Goal: Information Seeking & Learning: Find specific page/section

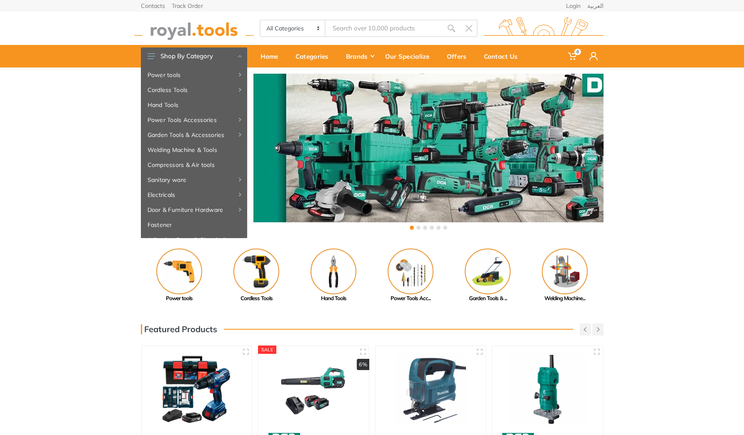
click at [31, 231] on div "‹ ›" at bounding box center [372, 153] width 744 height 171
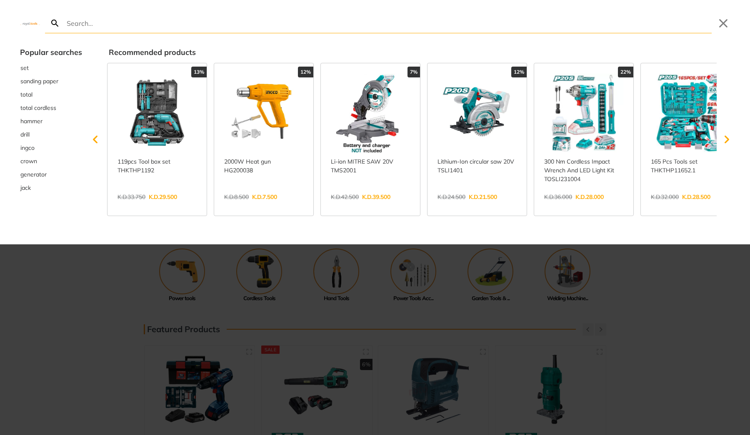
type input "s"
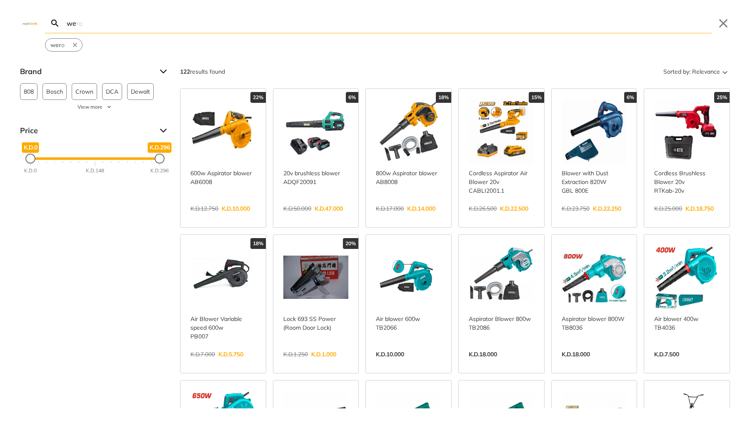
type input "w"
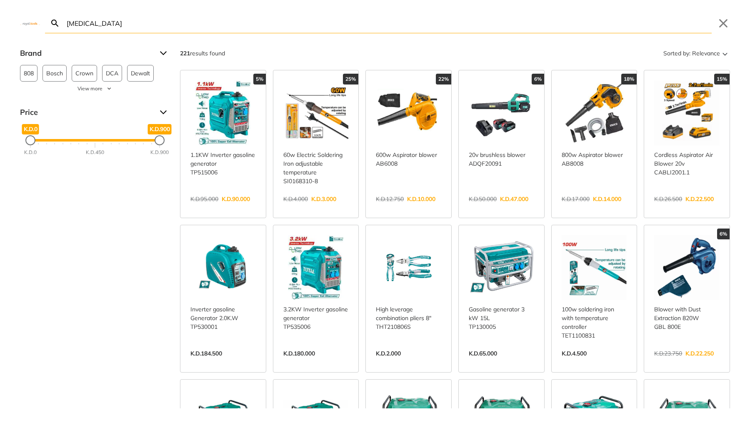
type input "[MEDICAL_DATA]"
click at [720, 56] on icon "Sort" at bounding box center [725, 53] width 10 height 10
click at [521, 26] on input "[MEDICAL_DATA]" at bounding box center [388, 23] width 647 height 20
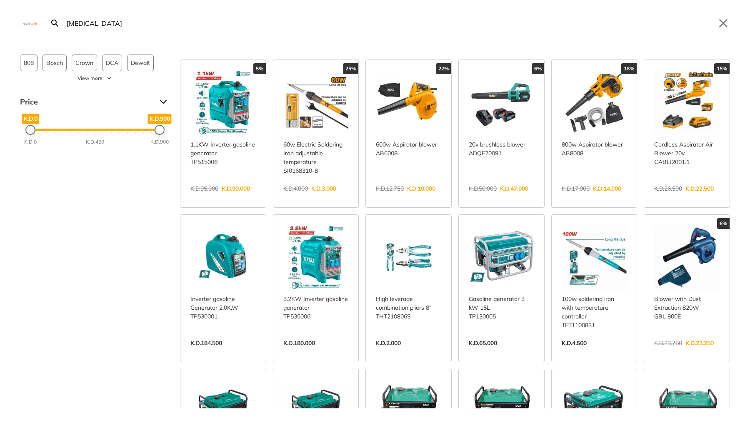
scroll to position [19, 0]
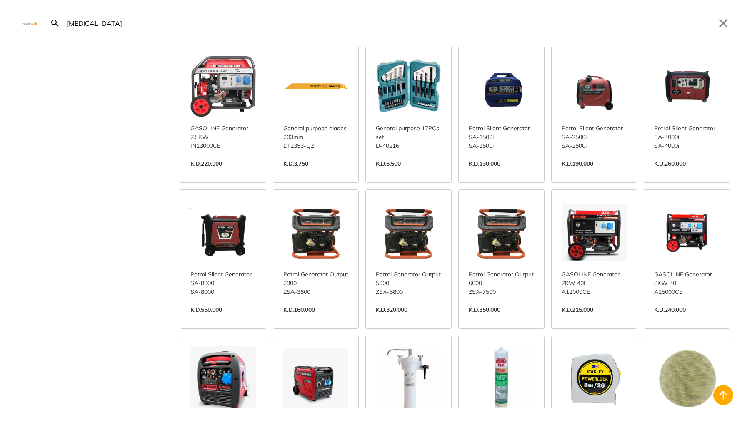
scroll to position [1182, 0]
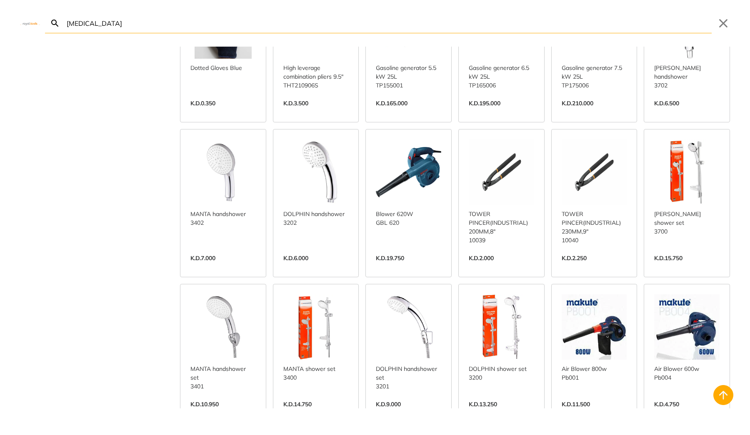
scroll to position [2105, 0]
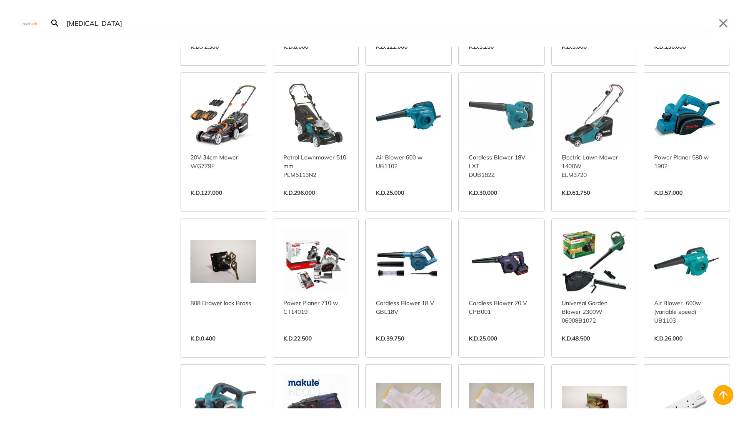
scroll to position [2687, 0]
